Goal: Information Seeking & Learning: Check status

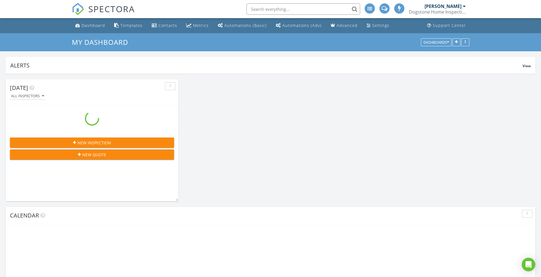
scroll to position [653, 550]
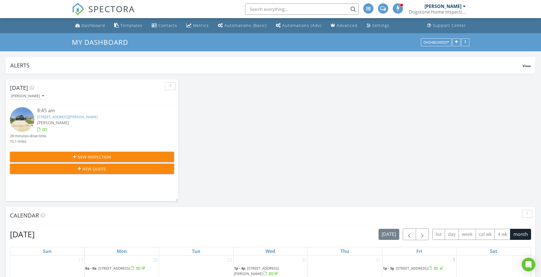
click at [85, 117] on link "3087 W Edward St, Springfield, MO 65810" at bounding box center [67, 116] width 60 height 5
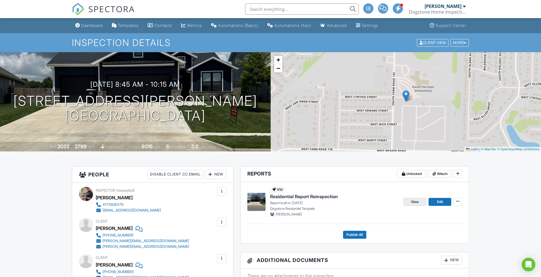
click at [414, 202] on span "View" at bounding box center [415, 202] width 8 height 6
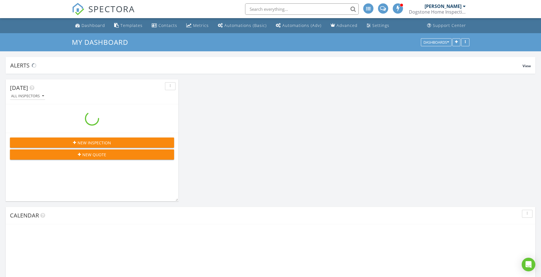
scroll to position [653, 550]
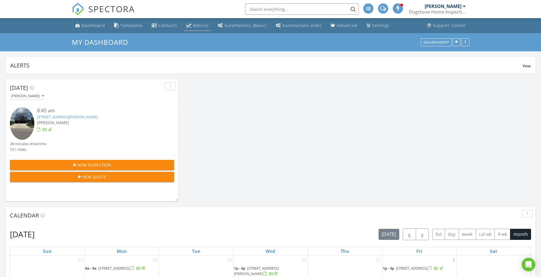
click at [197, 27] on div "Metrics" at bounding box center [201, 25] width 16 height 5
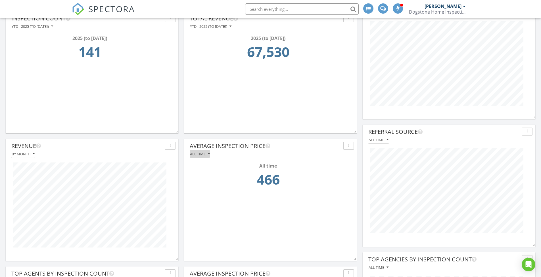
click at [209, 154] on icon "button" at bounding box center [209, 154] width 2 height 4
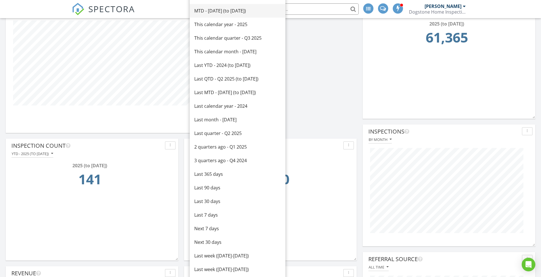
click at [223, 10] on div "MTD - August 2025 (to Aug 27th)" at bounding box center [237, 10] width 87 height 7
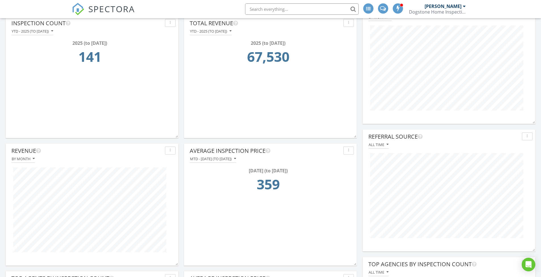
click at [236, 159] on icon "button" at bounding box center [235, 159] width 2 height 4
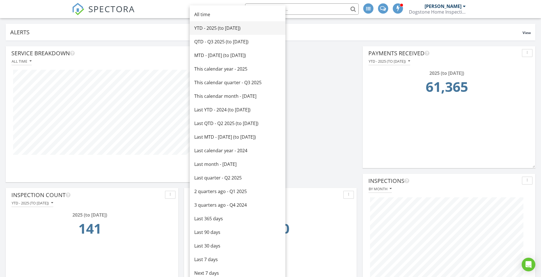
click at [229, 29] on div "YTD - 2025 (to Aug 27th)" at bounding box center [237, 28] width 87 height 7
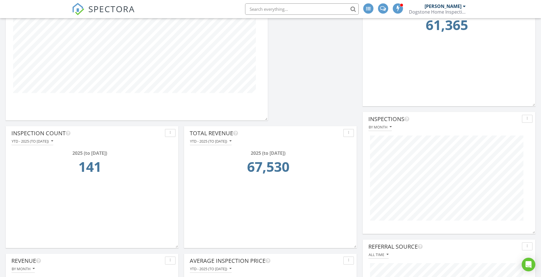
scroll to position [183, 0]
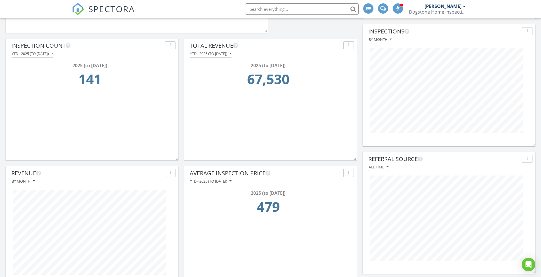
click at [231, 181] on icon "button" at bounding box center [230, 181] width 2 height 4
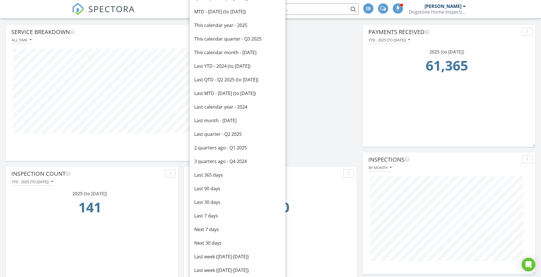
scroll to position [51, 0]
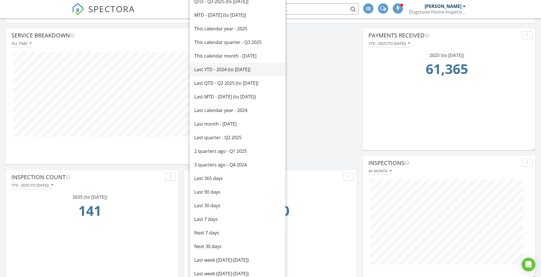
click at [219, 70] on div "Last YTD - 2024 (to Aug 27th)" at bounding box center [237, 69] width 87 height 7
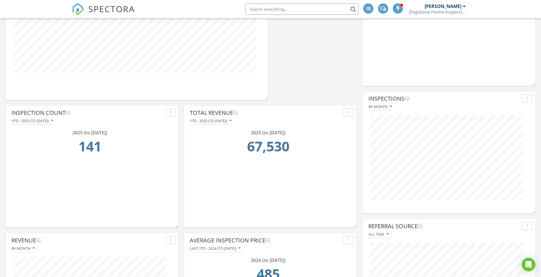
scroll to position [203, 0]
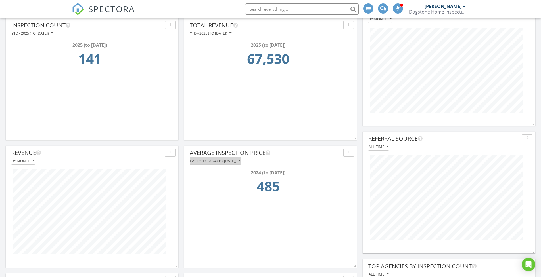
click at [240, 162] on icon "button" at bounding box center [239, 161] width 2 height 4
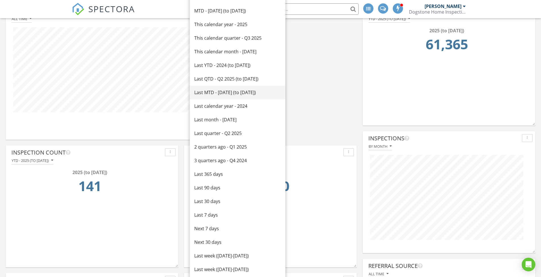
scroll to position [0, 0]
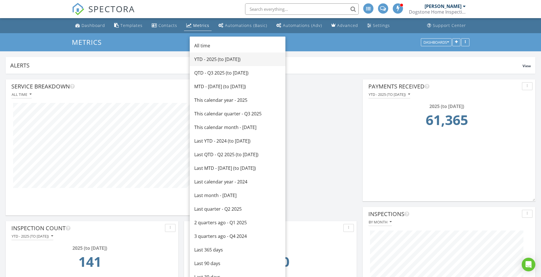
click at [228, 59] on div "YTD - 2025 (to Aug 27th)" at bounding box center [237, 59] width 87 height 7
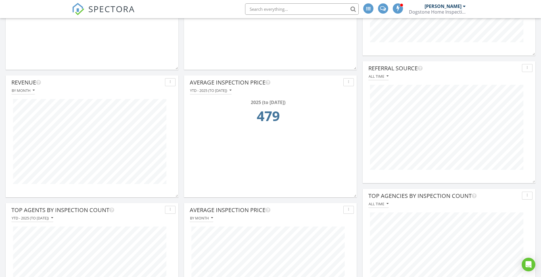
scroll to position [277, 0]
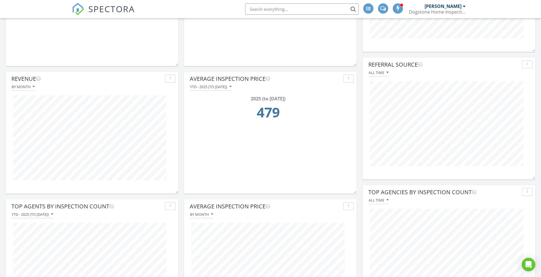
click at [387, 73] on icon "button" at bounding box center [387, 73] width 2 height 4
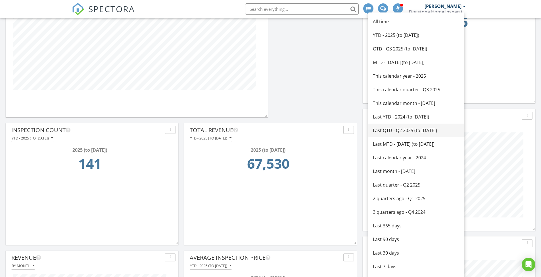
scroll to position [95, 0]
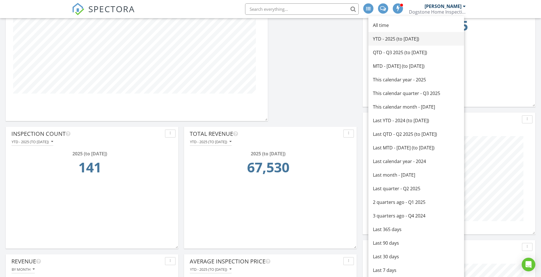
click at [397, 38] on div "YTD - 2025 (to Aug 27th)" at bounding box center [416, 38] width 87 height 7
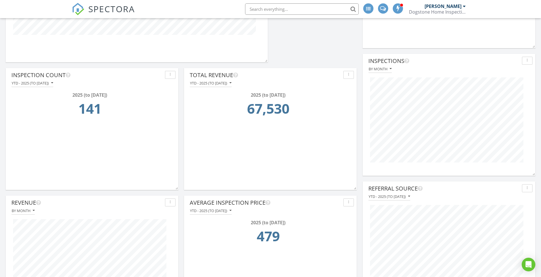
scroll to position [0, 0]
